Goal: Information Seeking & Learning: Learn about a topic

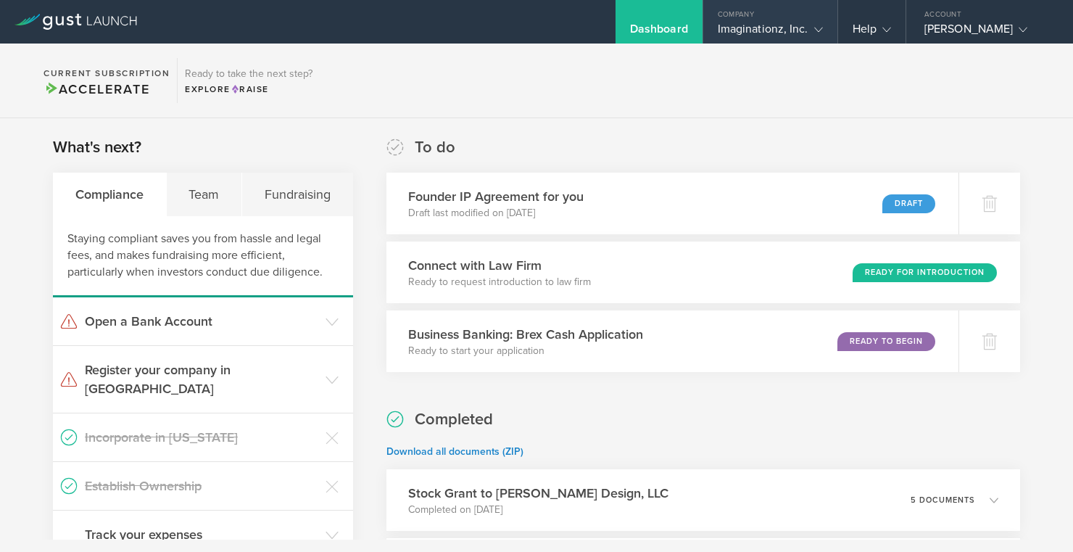
click at [763, 25] on div "Imaginationz, Inc." at bounding box center [770, 33] width 105 height 22
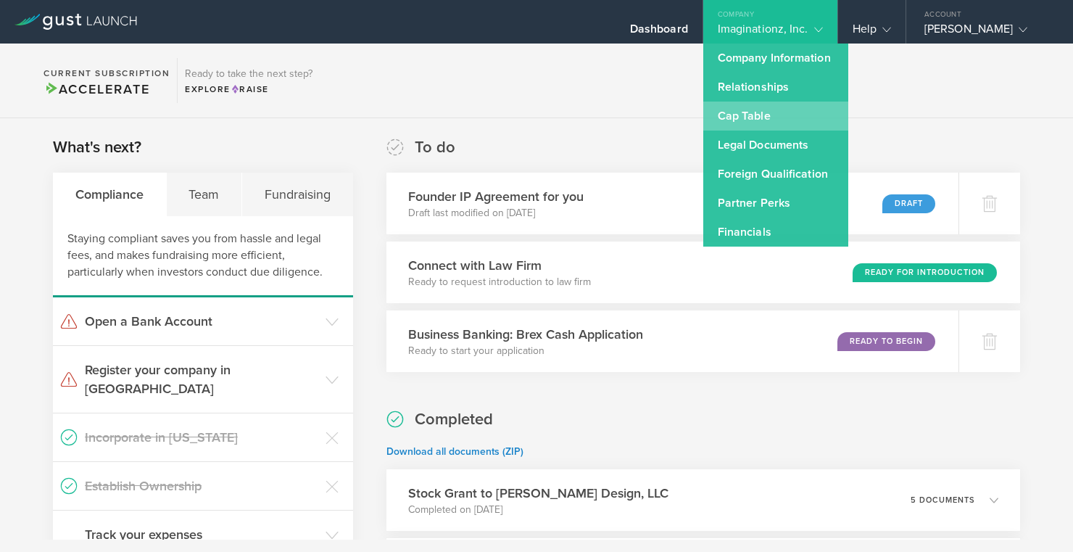
click at [763, 112] on link "Cap Table" at bounding box center [775, 116] width 145 height 29
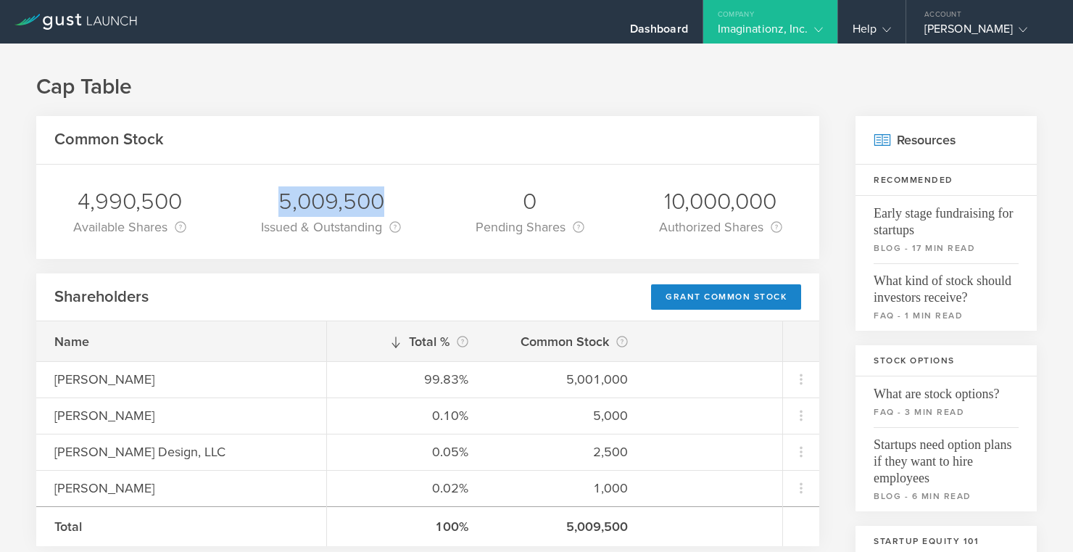
drag, startPoint x: 381, startPoint y: 199, endPoint x: 283, endPoint y: 199, distance: 98.6
click at [283, 199] on div "5,009,500" at bounding box center [331, 201] width 140 height 30
copy div "5,009,500"
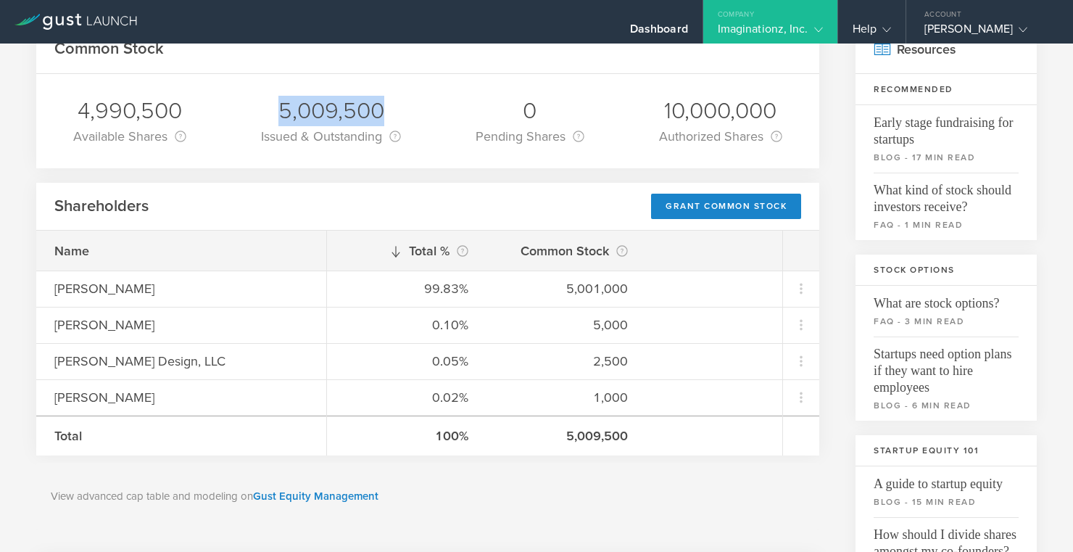
scroll to position [79, 0]
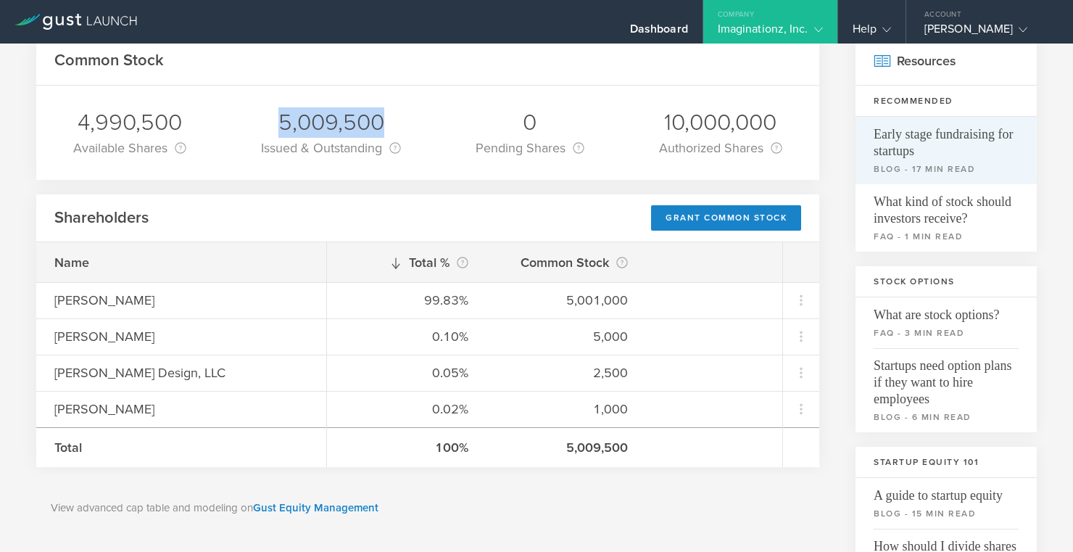
click at [906, 147] on span "Early stage fundraising for startups" at bounding box center [946, 138] width 145 height 43
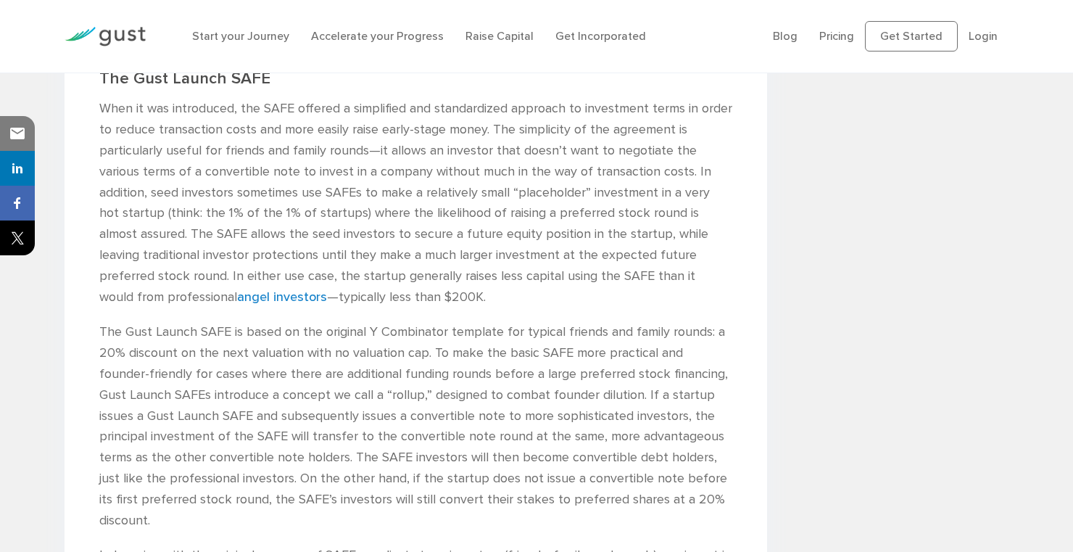
scroll to position [1505, 0]
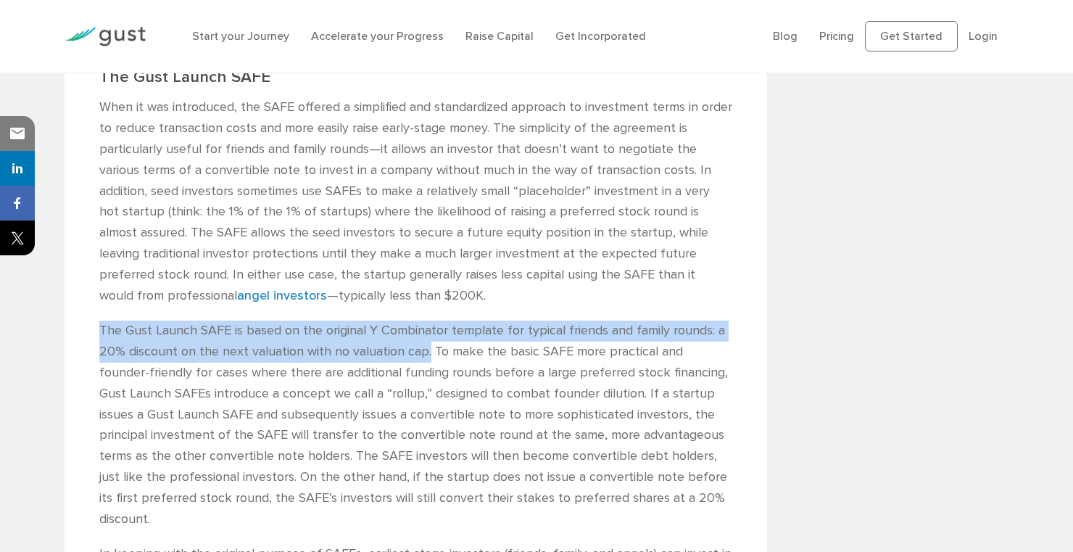
drag, startPoint x: 102, startPoint y: 277, endPoint x: 428, endPoint y: 304, distance: 327.4
click at [428, 320] on p "The Gust Launch SAFE is based on the original Y Combinator template for typical…" at bounding box center [415, 424] width 633 height 209
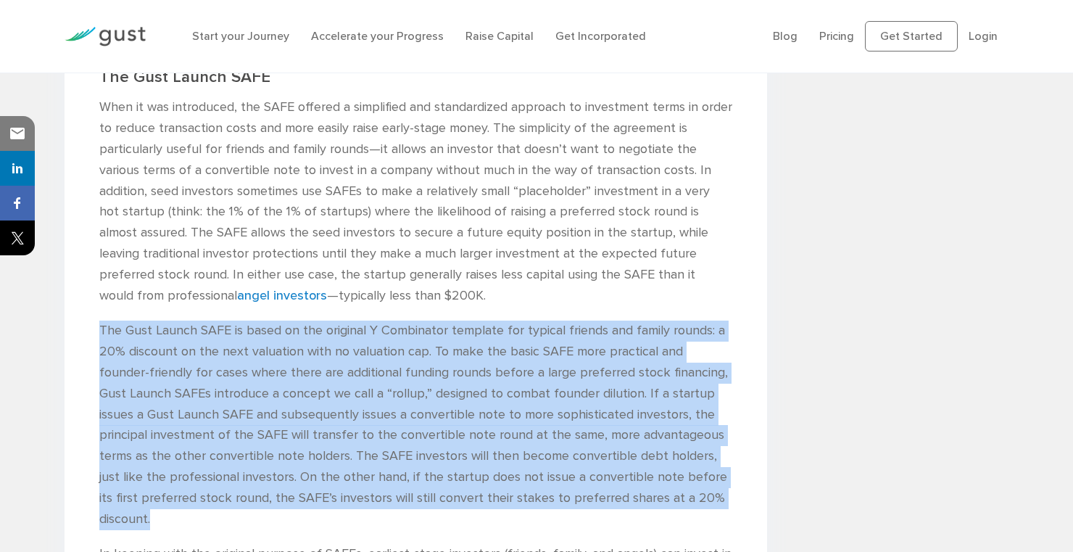
click at [729, 441] on p "The Gust Launch SAFE is based on the original Y Combinator template for typical…" at bounding box center [415, 424] width 633 height 209
copy p "The Gust Launch SAFE is based on the original Y Combinator template for typical…"
